Goal: Information Seeking & Learning: Compare options

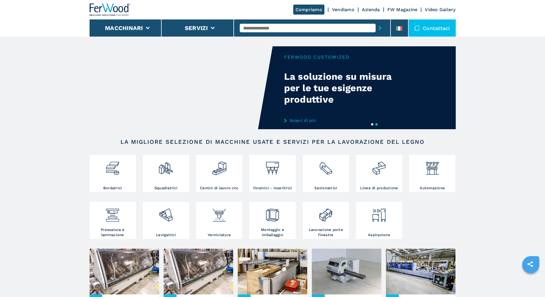
click at [372, 124] on button "1" at bounding box center [372, 124] width 2 height 2
click at [302, 120] on link "Scopri di più" at bounding box center [340, 120] width 112 height 5
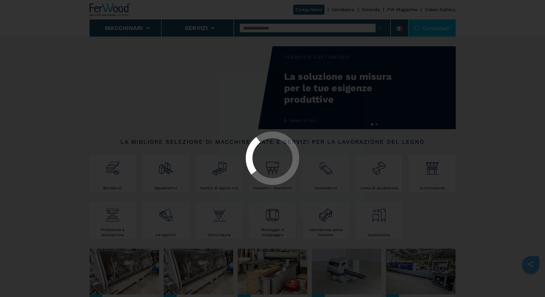
select select "**********"
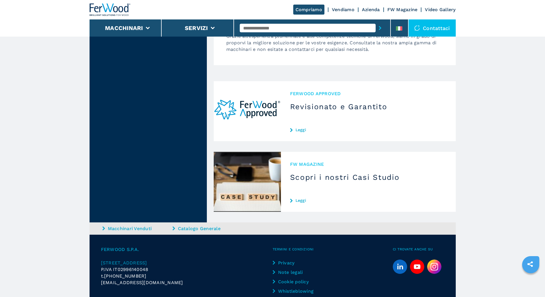
scroll to position [57, 0]
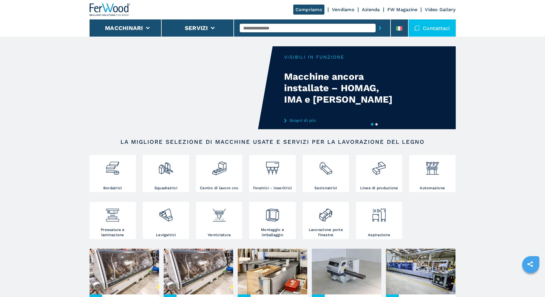
click at [187, 79] on video "Your browser does not support the video tag." at bounding box center [180, 87] width 183 height 83
click at [308, 119] on link "Scopri di più" at bounding box center [340, 120] width 112 height 5
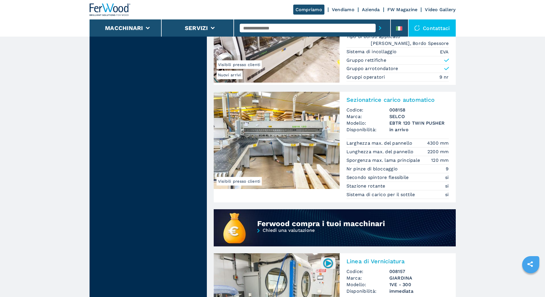
scroll to position [314, 0]
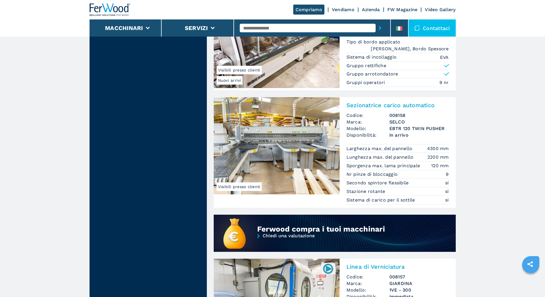
click at [257, 139] on img at bounding box center [277, 145] width 126 height 97
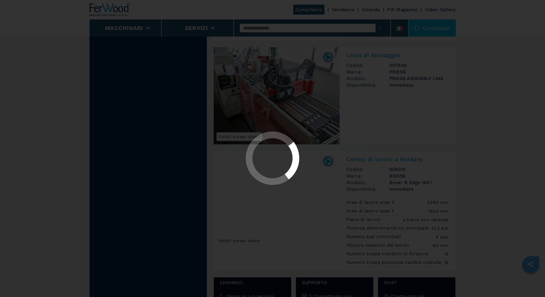
scroll to position [772, 0]
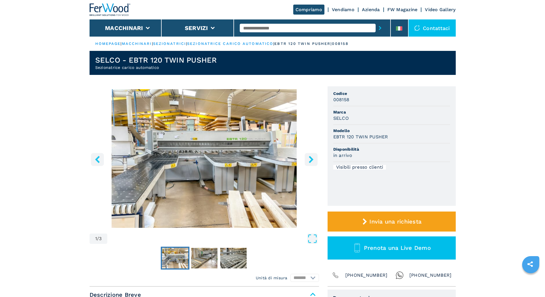
click at [309, 163] on icon "right-button" at bounding box center [310, 159] width 7 height 7
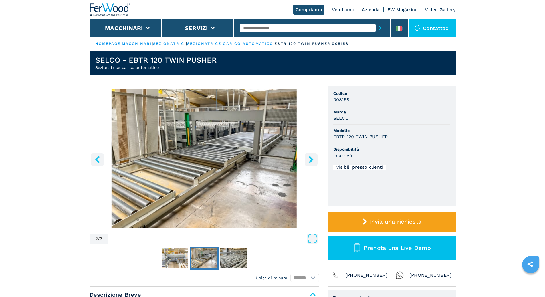
click at [309, 163] on icon "right-button" at bounding box center [310, 159] width 7 height 7
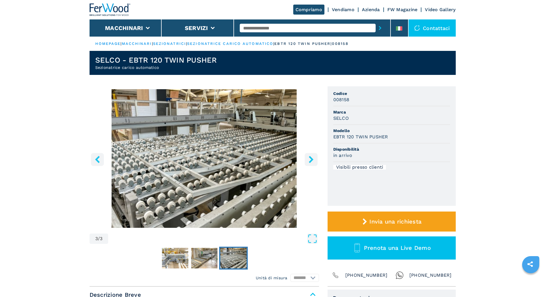
click at [309, 163] on icon "right-button" at bounding box center [310, 159] width 7 height 7
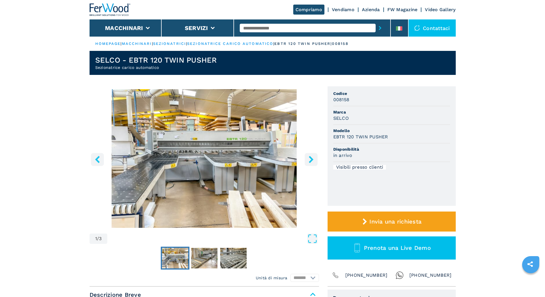
click at [309, 163] on icon "right-button" at bounding box center [310, 159] width 7 height 7
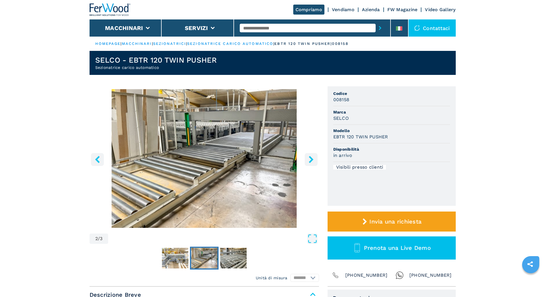
click at [309, 163] on icon "right-button" at bounding box center [310, 159] width 7 height 7
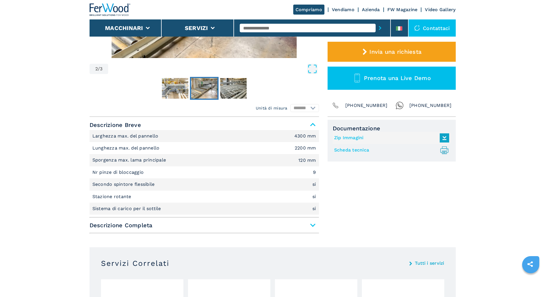
scroll to position [172, 0]
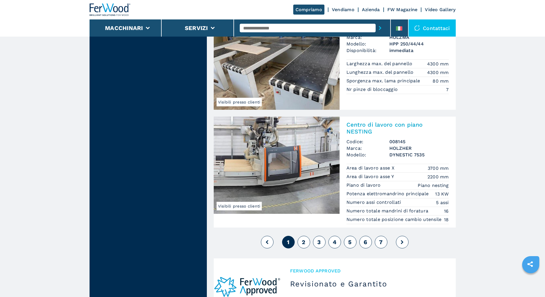
scroll to position [1372, 0]
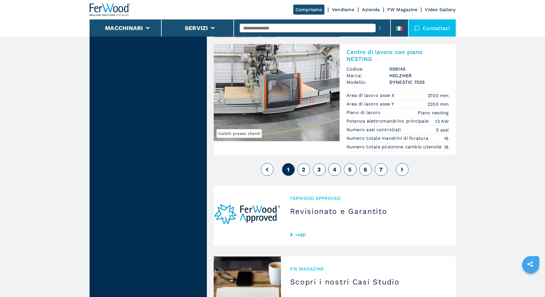
click at [305, 176] on button "2" at bounding box center [303, 169] width 13 height 13
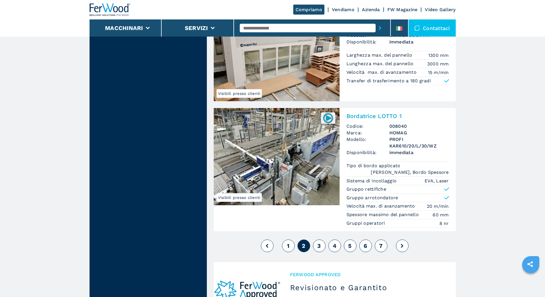
scroll to position [1372, 0]
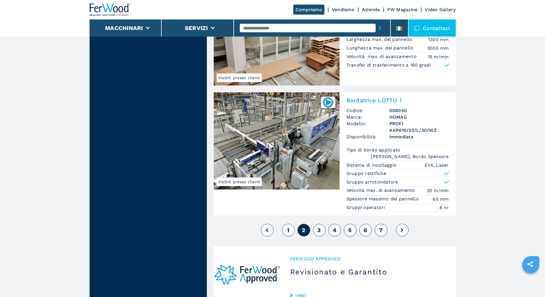
click at [318, 227] on span "3" at bounding box center [318, 230] width 3 height 7
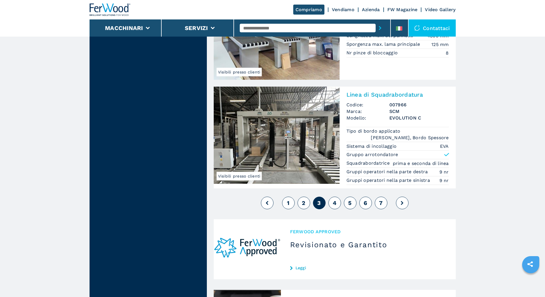
scroll to position [1286, 0]
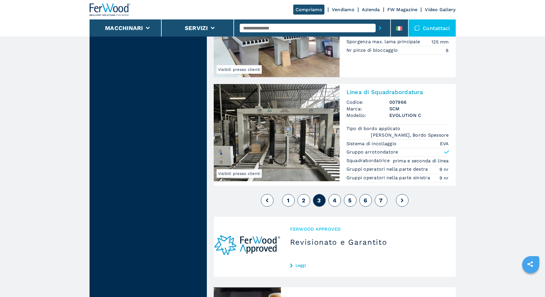
click at [332, 201] on button "4" at bounding box center [334, 200] width 13 height 13
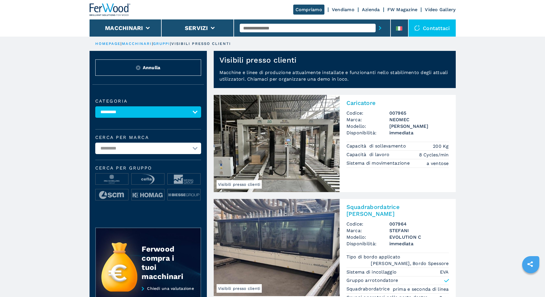
click at [134, 44] on link "macchinari" at bounding box center [137, 43] width 30 height 4
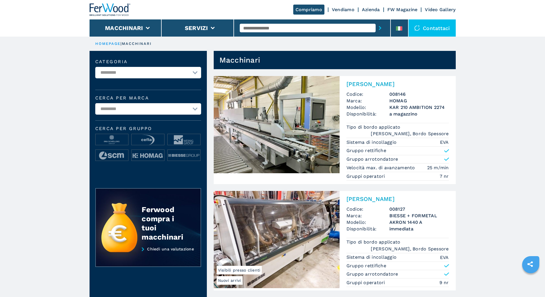
click at [134, 69] on select "**********" at bounding box center [148, 72] width 106 height 11
select select "**********"
click at [95, 67] on select "**********" at bounding box center [148, 72] width 106 height 11
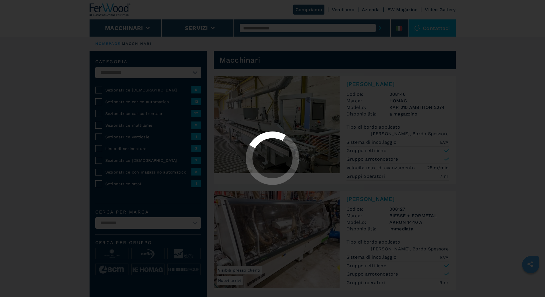
select select "**********"
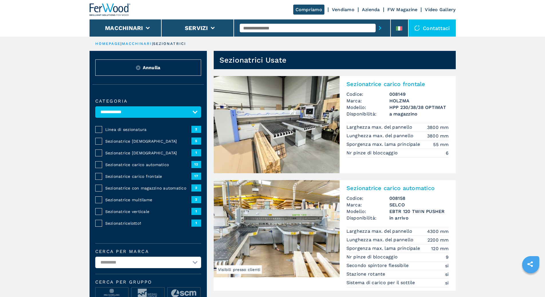
click at [112, 143] on span "Sezionatrice [DEMOGRAPHIC_DATA]" at bounding box center [148, 141] width 86 height 6
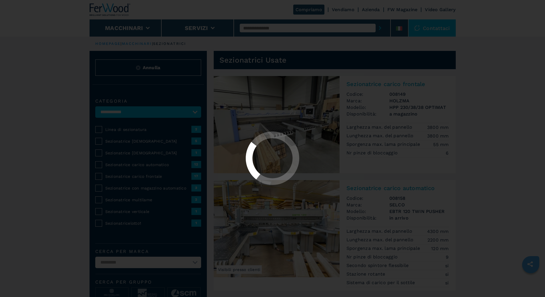
select select "**********"
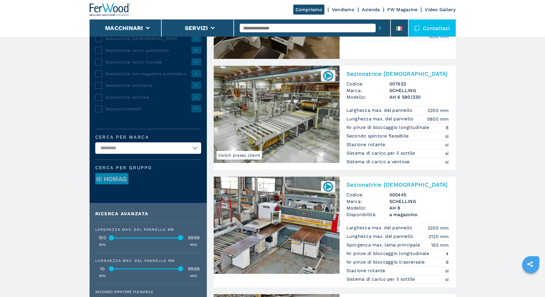
scroll to position [29, 0]
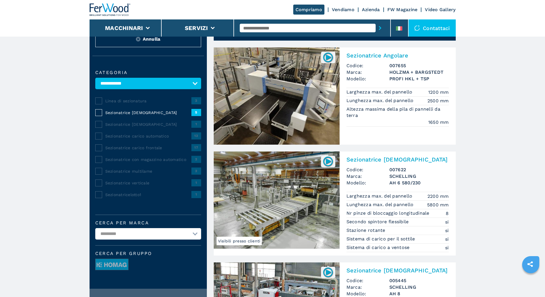
click at [134, 127] on span "Sezionatrice [DEMOGRAPHIC_DATA]" at bounding box center [148, 124] width 86 height 6
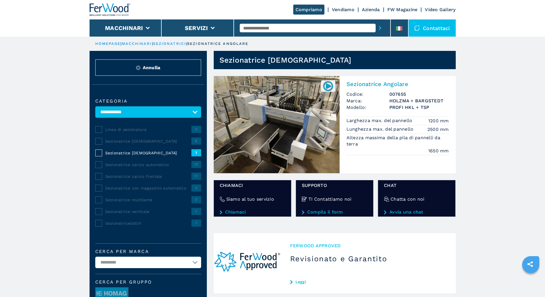
click at [112, 132] on span "Linea di sezionatura" at bounding box center [148, 130] width 86 height 6
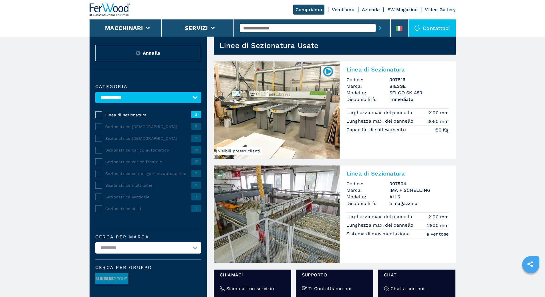
scroll to position [29, 0]
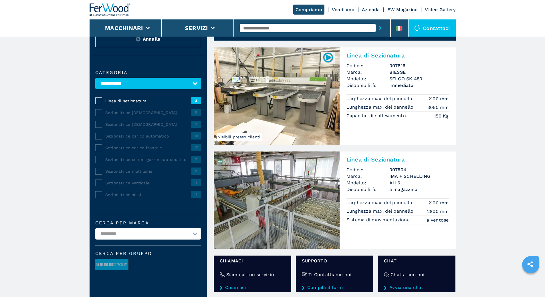
click at [141, 139] on span "Sezionatrice carico automatico" at bounding box center [148, 136] width 86 height 6
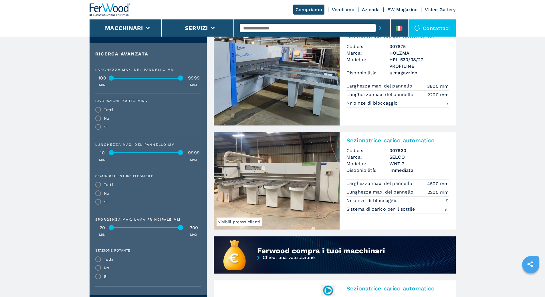
scroll to position [286, 0]
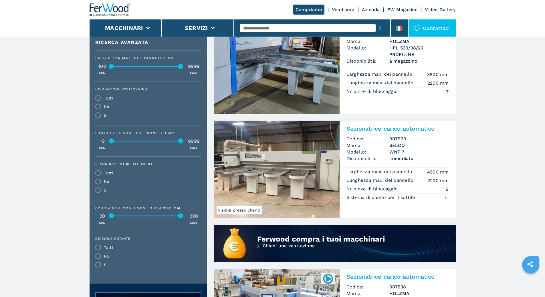
click at [280, 164] on img at bounding box center [277, 169] width 126 height 97
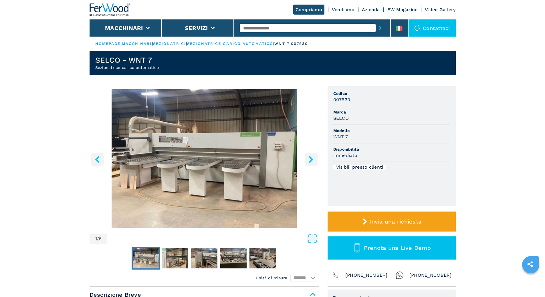
click at [310, 160] on icon "right-button" at bounding box center [310, 159] width 7 height 7
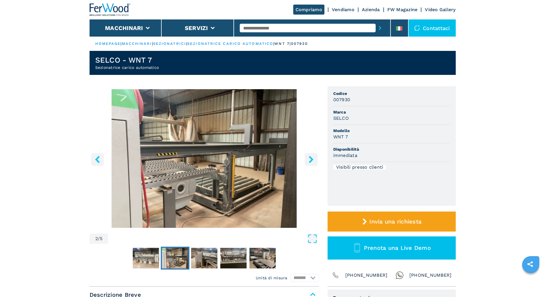
click at [310, 160] on icon "right-button" at bounding box center [310, 159] width 7 height 7
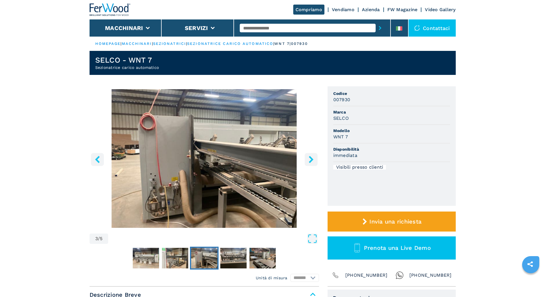
click at [310, 160] on icon "right-button" at bounding box center [310, 159] width 7 height 7
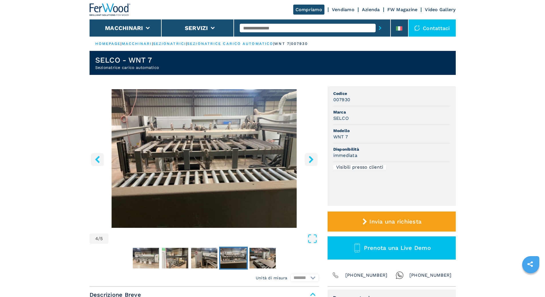
click at [310, 160] on icon "right-button" at bounding box center [310, 159] width 7 height 7
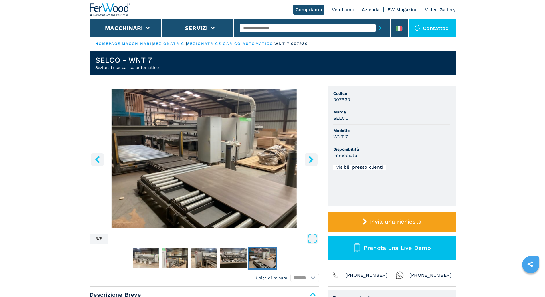
click at [310, 160] on icon "right-button" at bounding box center [310, 159] width 7 height 7
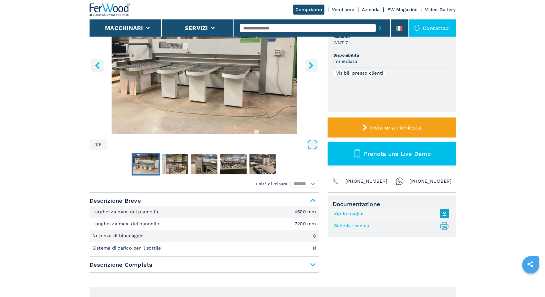
scroll to position [114, 0]
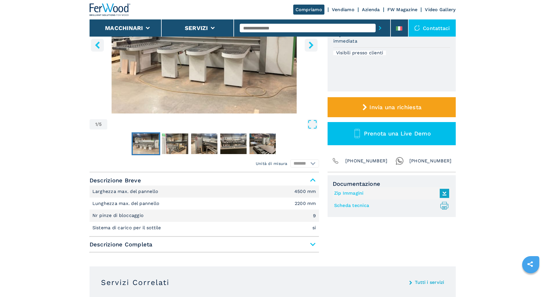
click at [315, 245] on span "Descrizione Completa" at bounding box center [203, 244] width 229 height 10
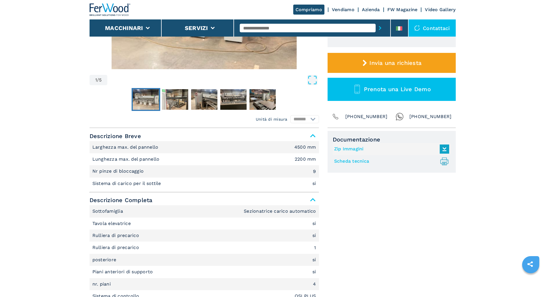
scroll to position [143, 0]
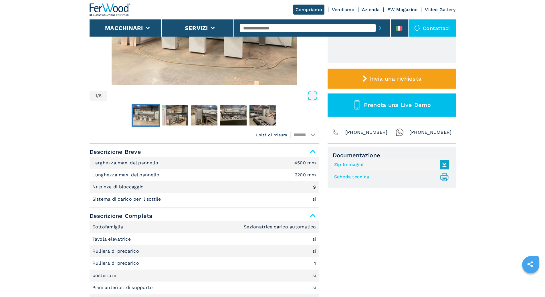
select select "**********"
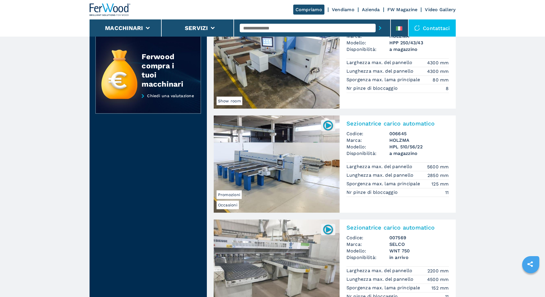
scroll to position [557, 0]
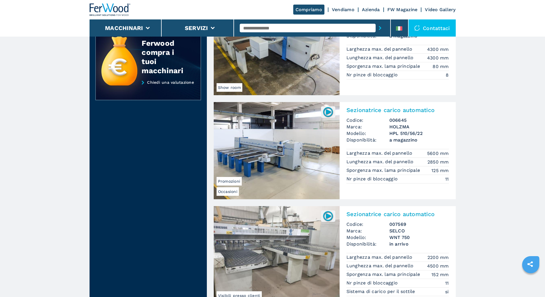
click at [260, 152] on img at bounding box center [277, 150] width 126 height 97
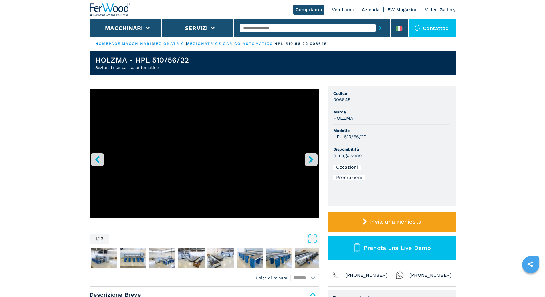
select select "**********"
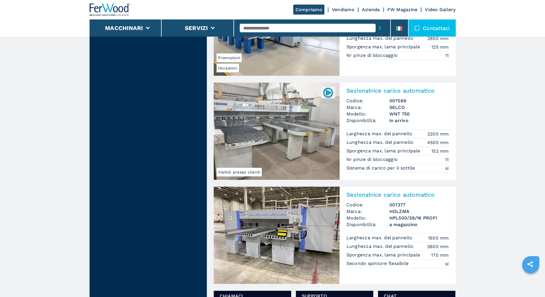
scroll to position [647, 0]
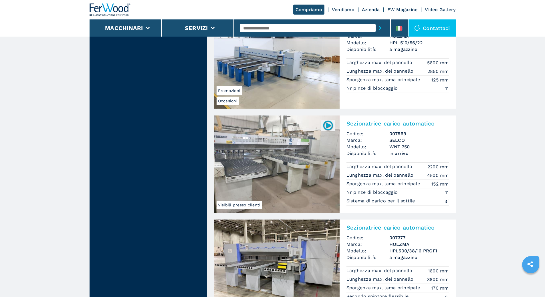
click at [293, 180] on img at bounding box center [277, 163] width 126 height 97
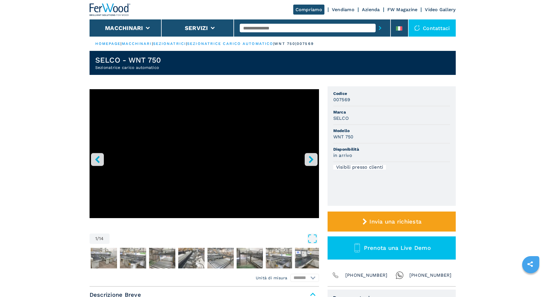
click at [309, 158] on icon "right-button" at bounding box center [310, 159] width 7 height 7
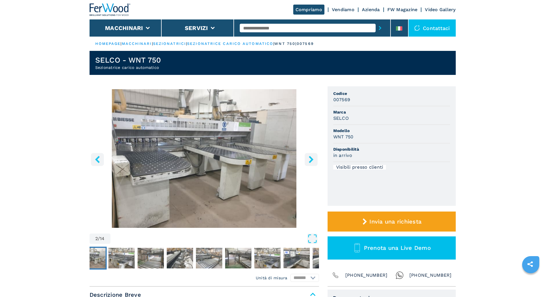
click at [306, 161] on button "right-button" at bounding box center [310, 159] width 13 height 13
click at [308, 161] on icon "right-button" at bounding box center [310, 159] width 7 height 7
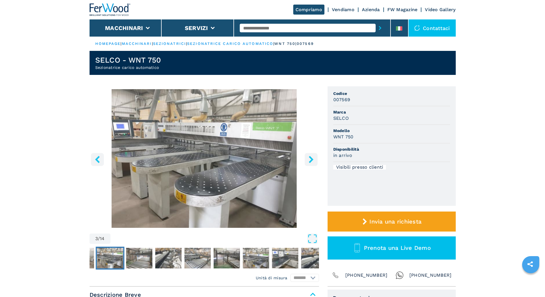
click at [308, 161] on icon "right-button" at bounding box center [310, 159] width 7 height 7
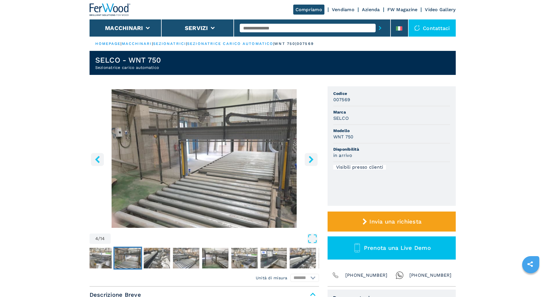
click at [308, 161] on icon "right-button" at bounding box center [310, 159] width 7 height 7
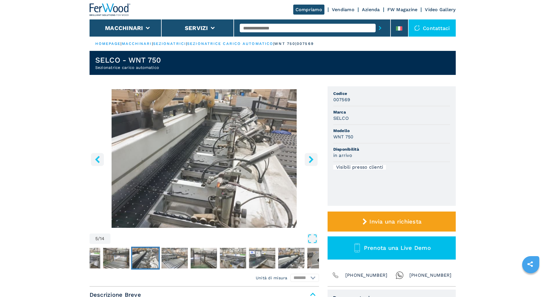
click at [308, 161] on icon "right-button" at bounding box center [310, 159] width 7 height 7
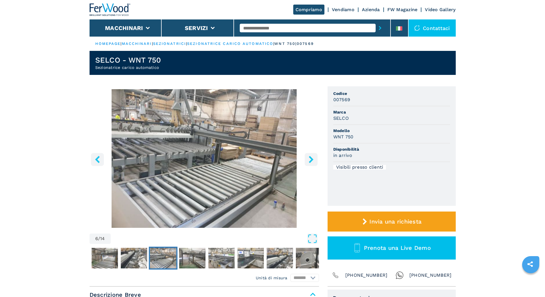
click at [308, 161] on icon "right-button" at bounding box center [310, 159] width 7 height 7
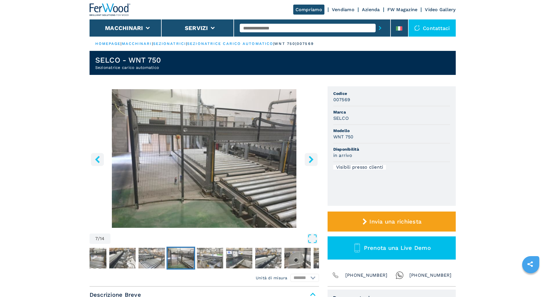
click at [308, 161] on icon "right-button" at bounding box center [310, 159] width 7 height 7
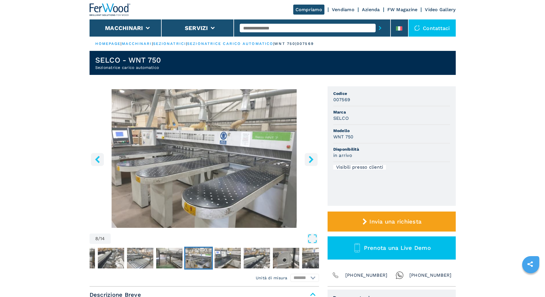
click at [308, 161] on icon "right-button" at bounding box center [310, 159] width 7 height 7
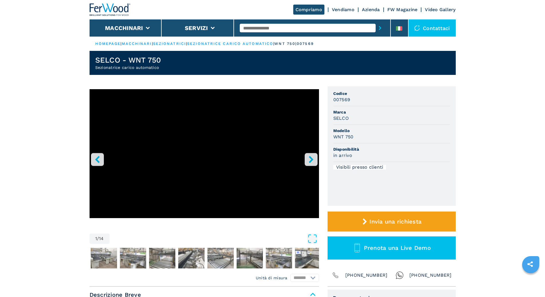
select select "**********"
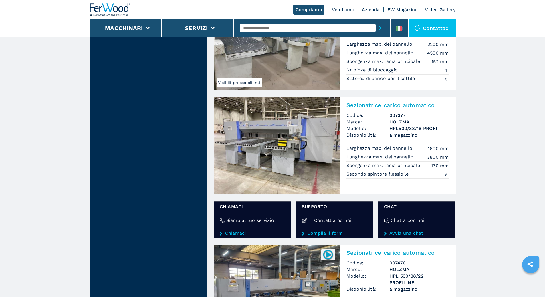
scroll to position [715, 0]
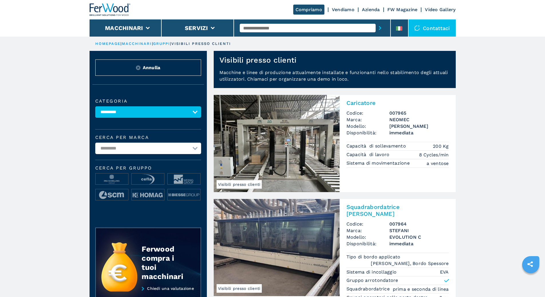
select select "**********"
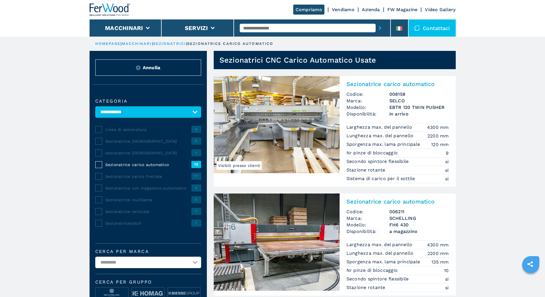
click at [136, 226] on span "Sezionatricelotto1" at bounding box center [148, 223] width 86 height 6
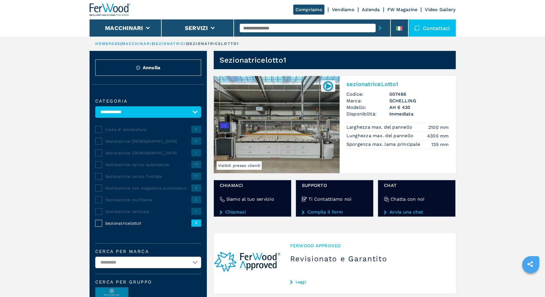
click at [146, 168] on span "Sezionatrice carico automatico" at bounding box center [148, 165] width 86 height 6
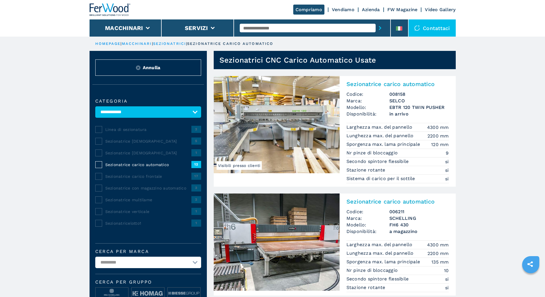
click at [282, 117] on img at bounding box center [277, 124] width 126 height 97
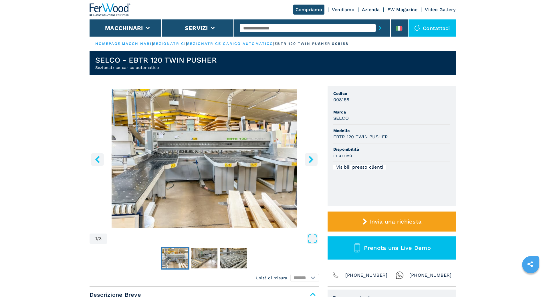
click at [309, 159] on icon "right-button" at bounding box center [310, 159] width 7 height 7
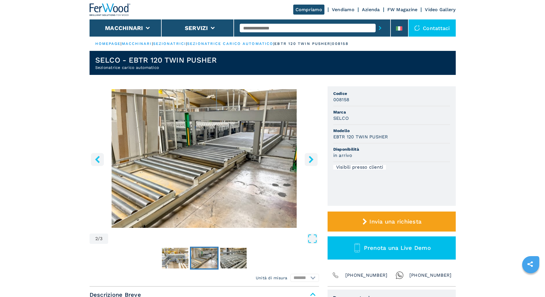
click at [309, 159] on icon "right-button" at bounding box center [310, 159] width 7 height 7
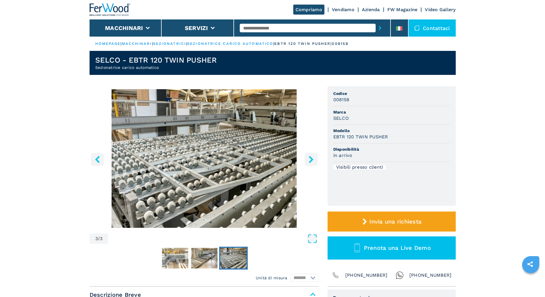
click at [309, 159] on icon "right-button" at bounding box center [310, 159] width 7 height 7
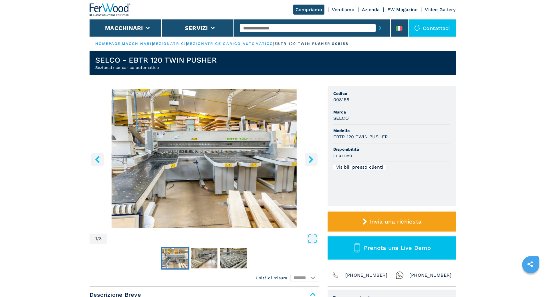
click at [309, 159] on icon "right-button" at bounding box center [310, 159] width 7 height 7
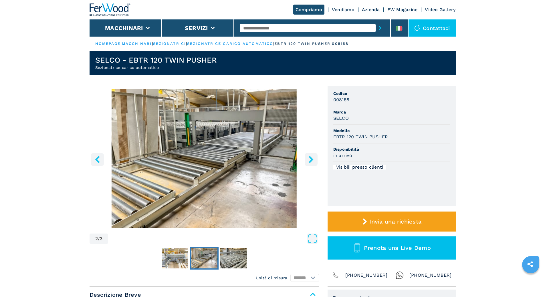
click at [309, 159] on icon "right-button" at bounding box center [310, 159] width 7 height 7
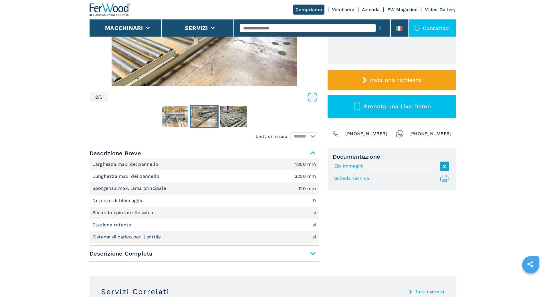
scroll to position [143, 0]
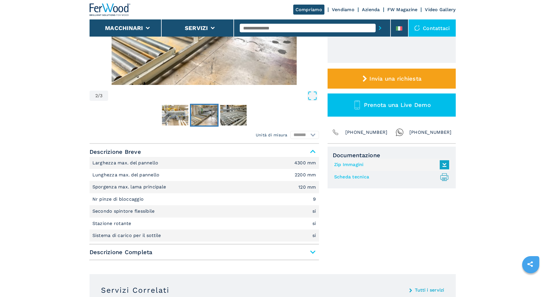
click at [310, 256] on span "Descrizione Completa" at bounding box center [203, 252] width 229 height 10
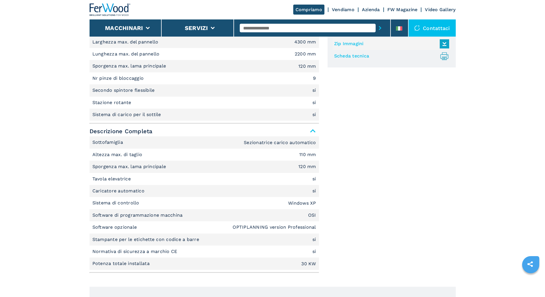
scroll to position [286, 0]
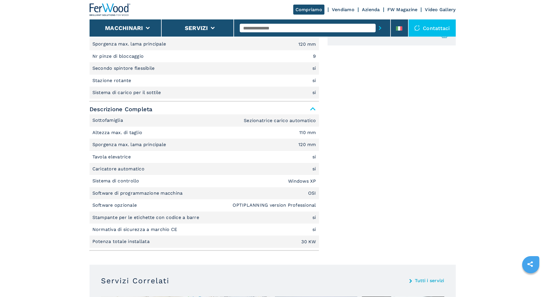
select select "**********"
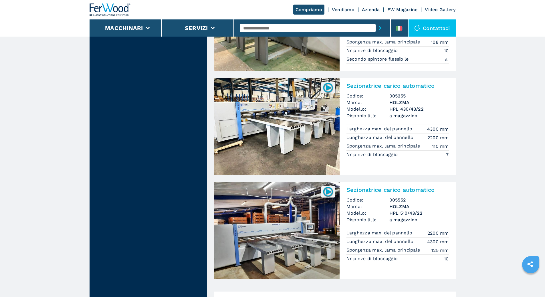
scroll to position [1143, 0]
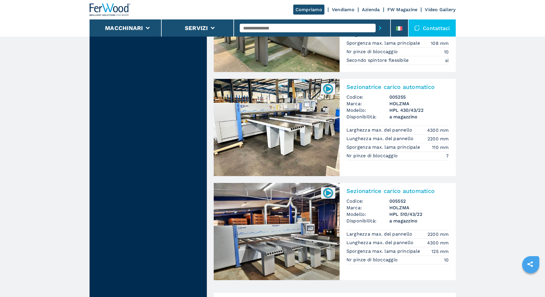
click at [304, 121] on img at bounding box center [277, 127] width 126 height 97
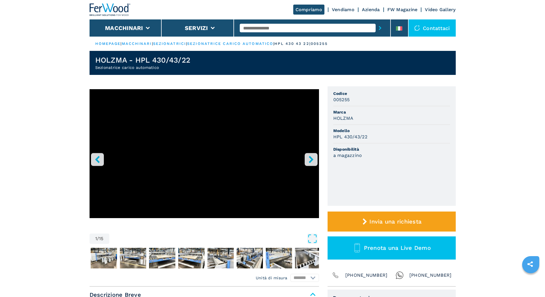
select select "**********"
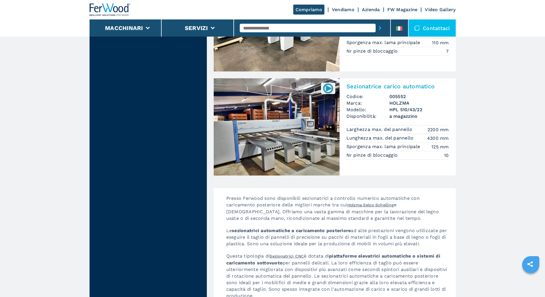
scroll to position [1105, 0]
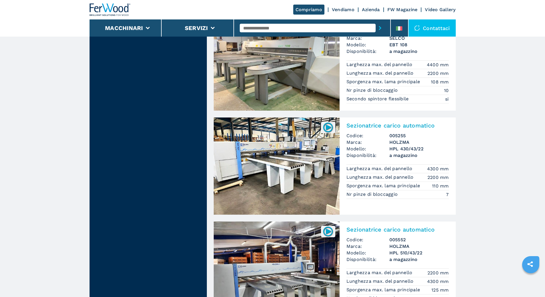
click at [282, 267] on img at bounding box center [277, 270] width 126 height 97
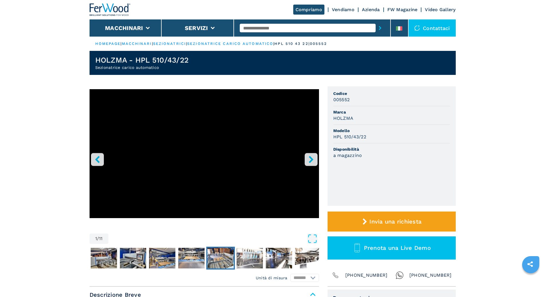
click at [218, 260] on img "Go to Slide 6" at bounding box center [220, 258] width 26 height 21
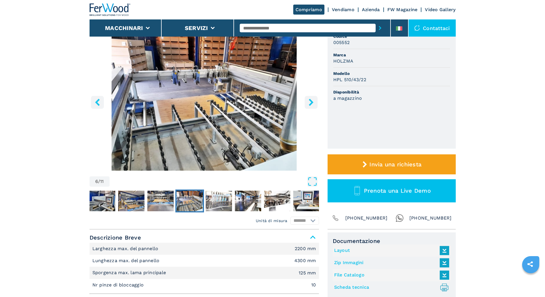
scroll to position [143, 0]
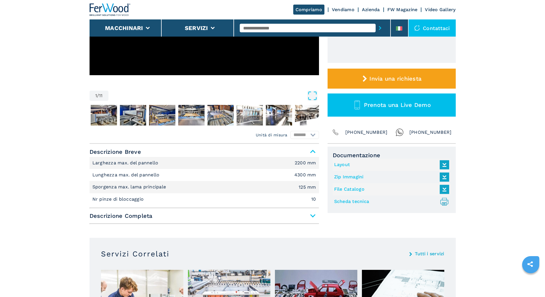
select select "**********"
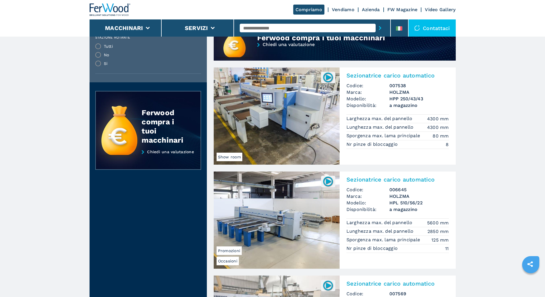
scroll to position [486, 0]
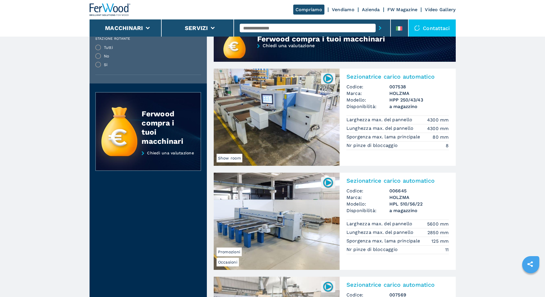
click at [276, 233] on img at bounding box center [277, 221] width 126 height 97
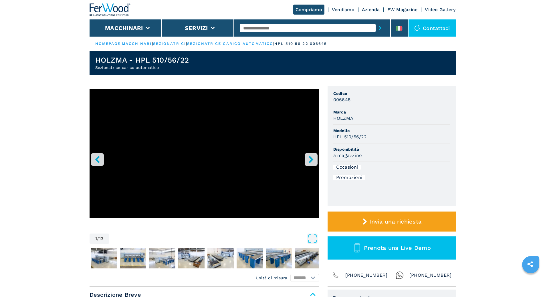
select select "**********"
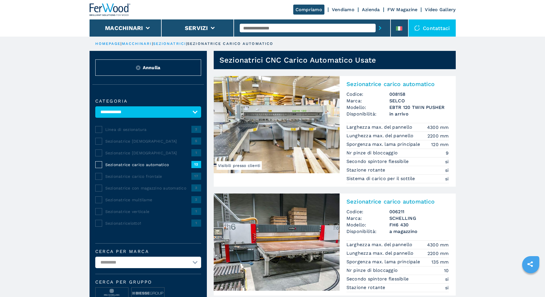
click at [286, 116] on img at bounding box center [277, 124] width 126 height 97
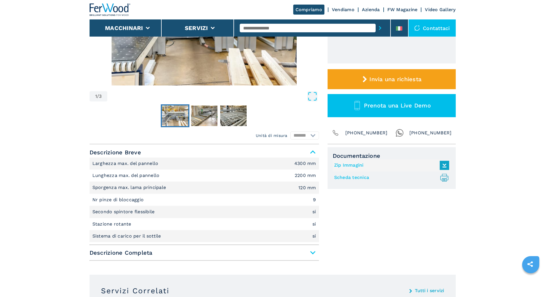
scroll to position [143, 0]
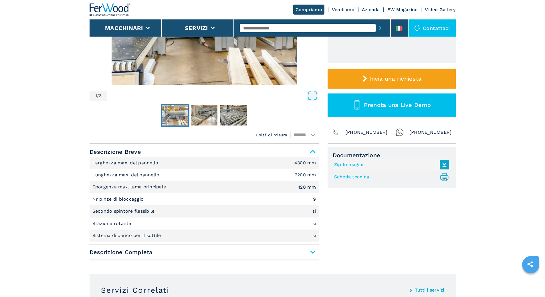
click at [309, 252] on span "Descrizione Completa" at bounding box center [203, 252] width 229 height 10
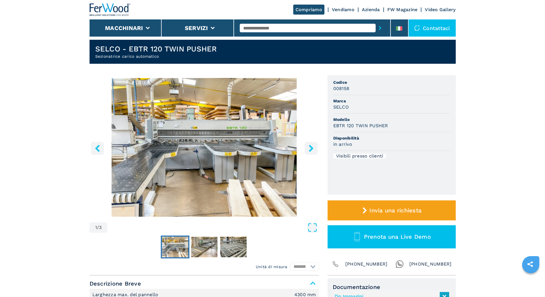
scroll to position [0, 0]
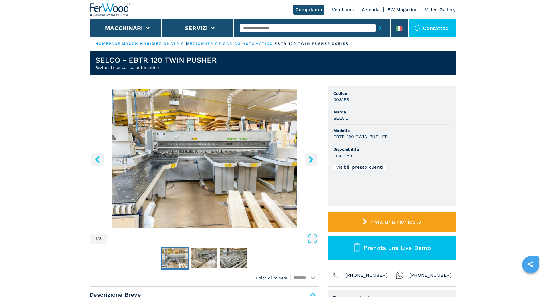
click at [310, 162] on button "right-button" at bounding box center [310, 159] width 13 height 13
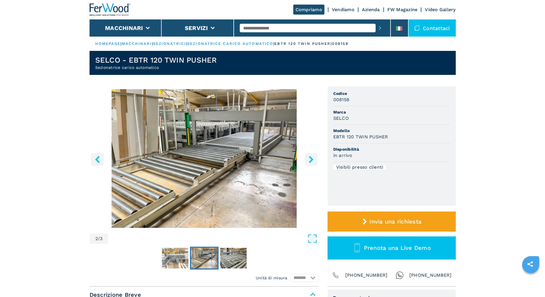
click at [310, 161] on icon "right-button" at bounding box center [310, 159] width 5 height 7
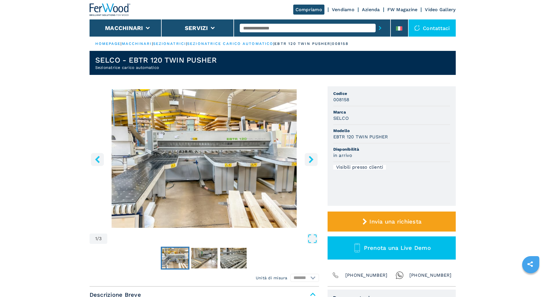
select select "**********"
